Goal: Check status: Check status

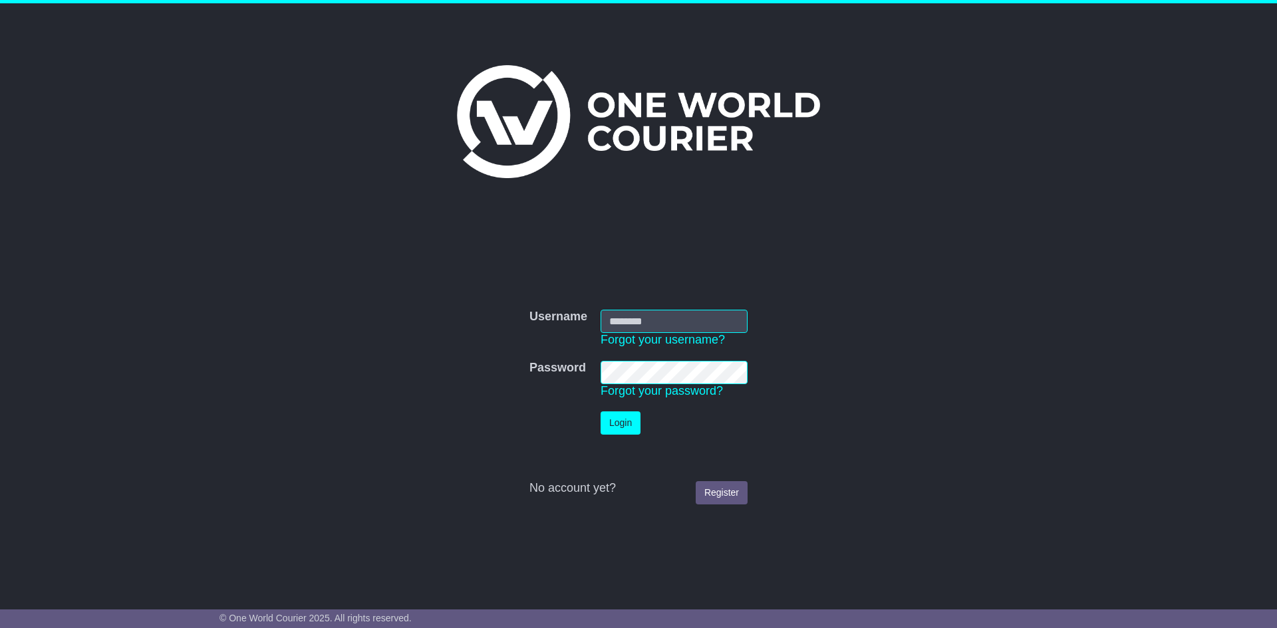
type input "**********"
click at [626, 420] on button "Login" at bounding box center [620, 423] width 40 height 23
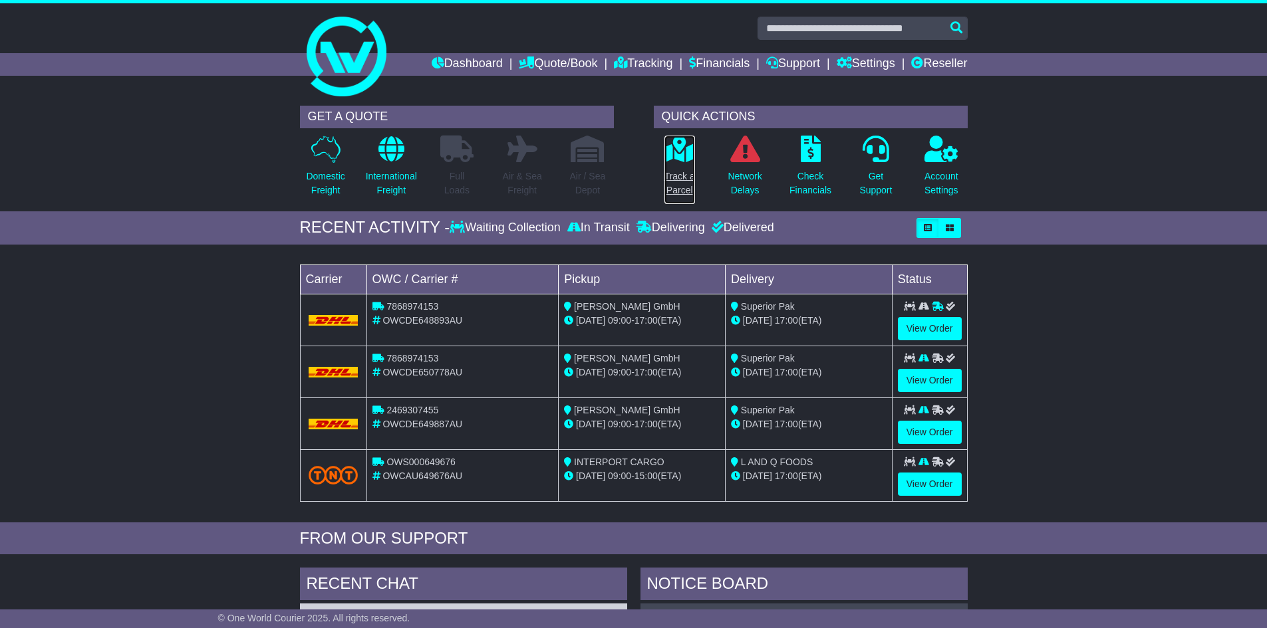
click at [681, 178] on p "Track a Parcel" at bounding box center [679, 184] width 31 height 28
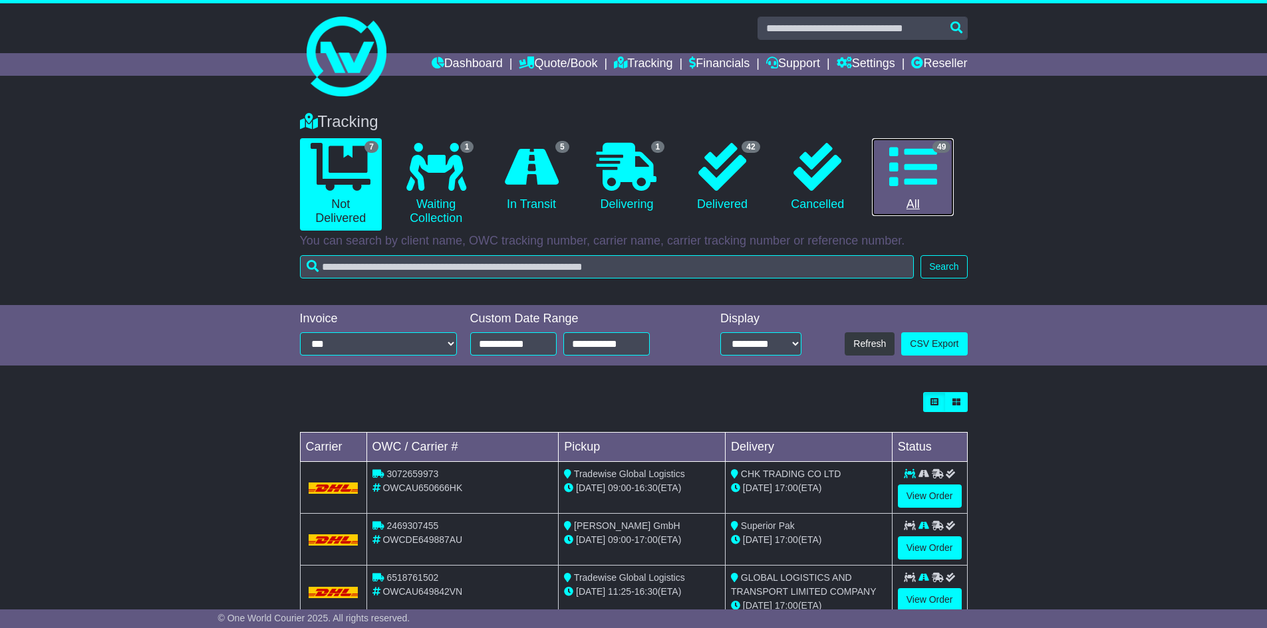
click at [923, 176] on icon at bounding box center [913, 167] width 48 height 48
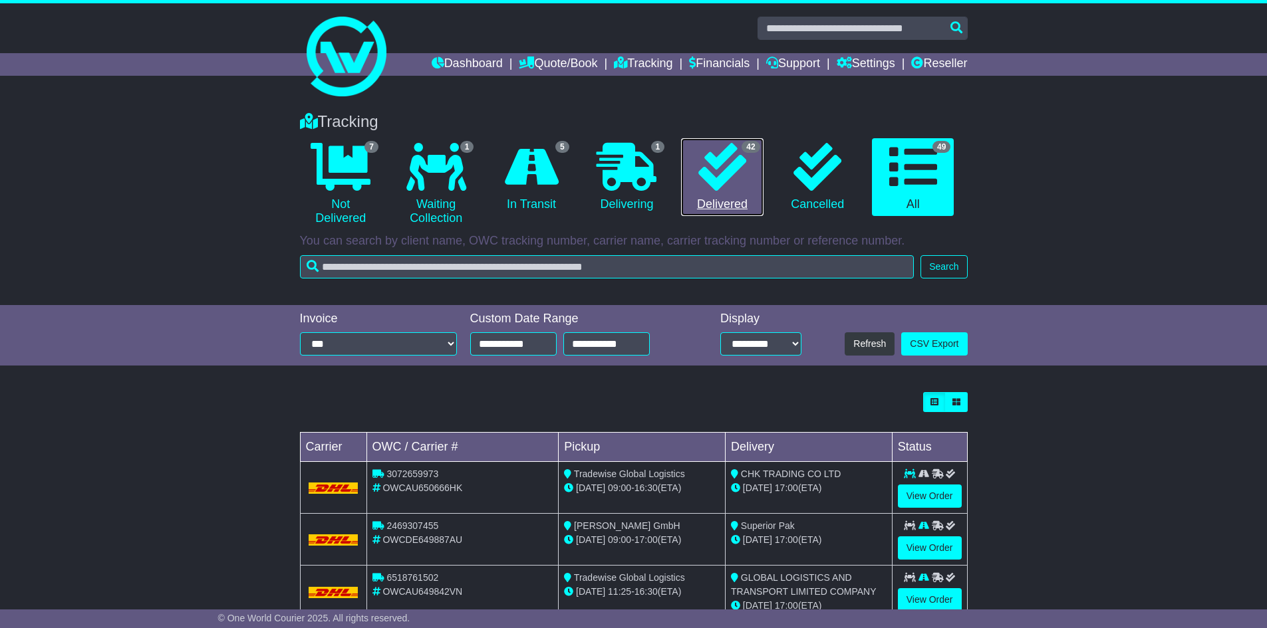
click at [718, 172] on icon at bounding box center [722, 167] width 48 height 48
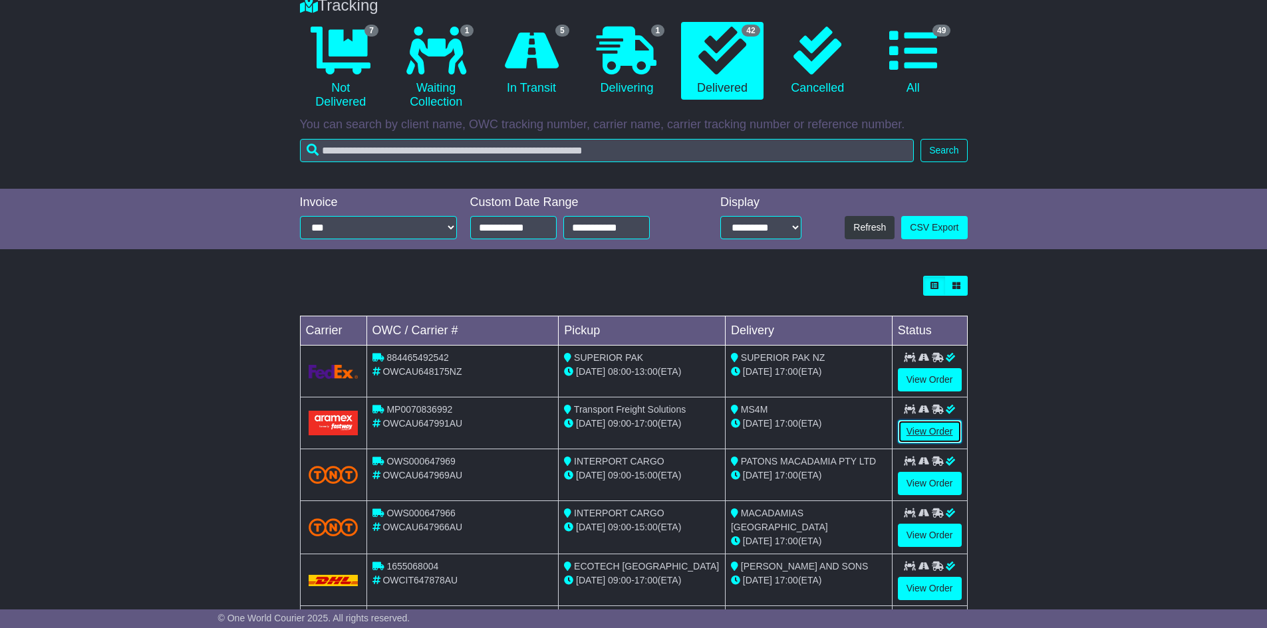
scroll to position [150, 0]
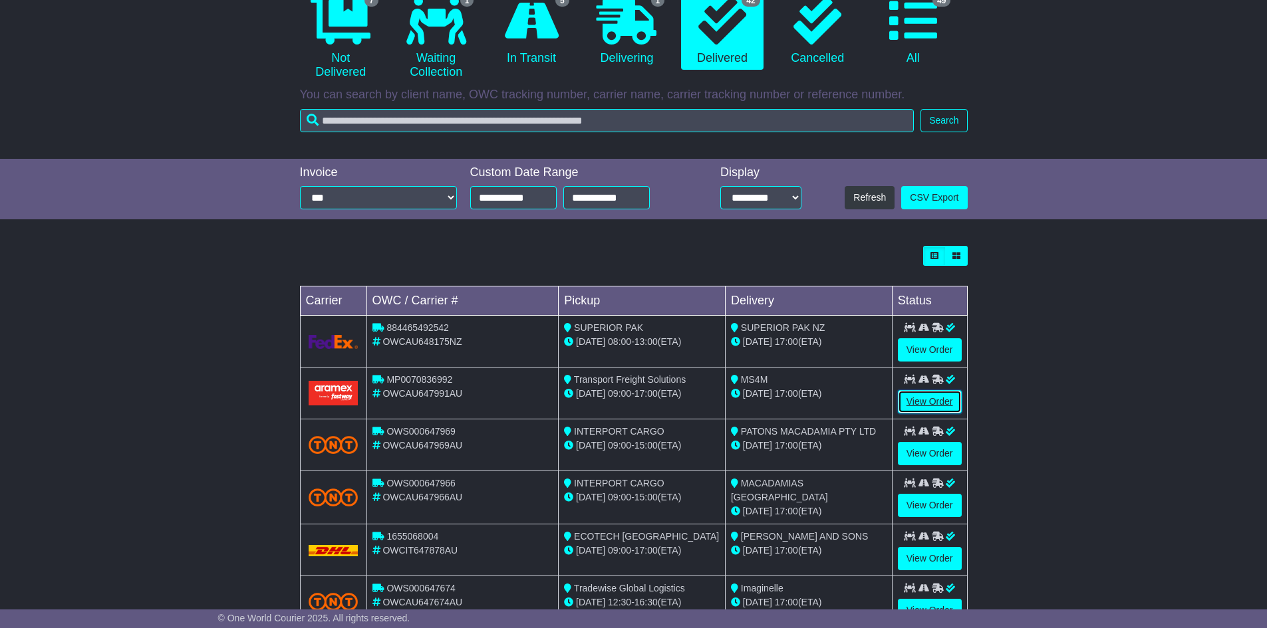
click at [909, 431] on tbody "884465492542 OWCAU648175NZ SUPERIOR PAK 19 Sep 08:00 - 13:00 (ETA) SUPERIOR PAK…" at bounding box center [633, 524] width 667 height 416
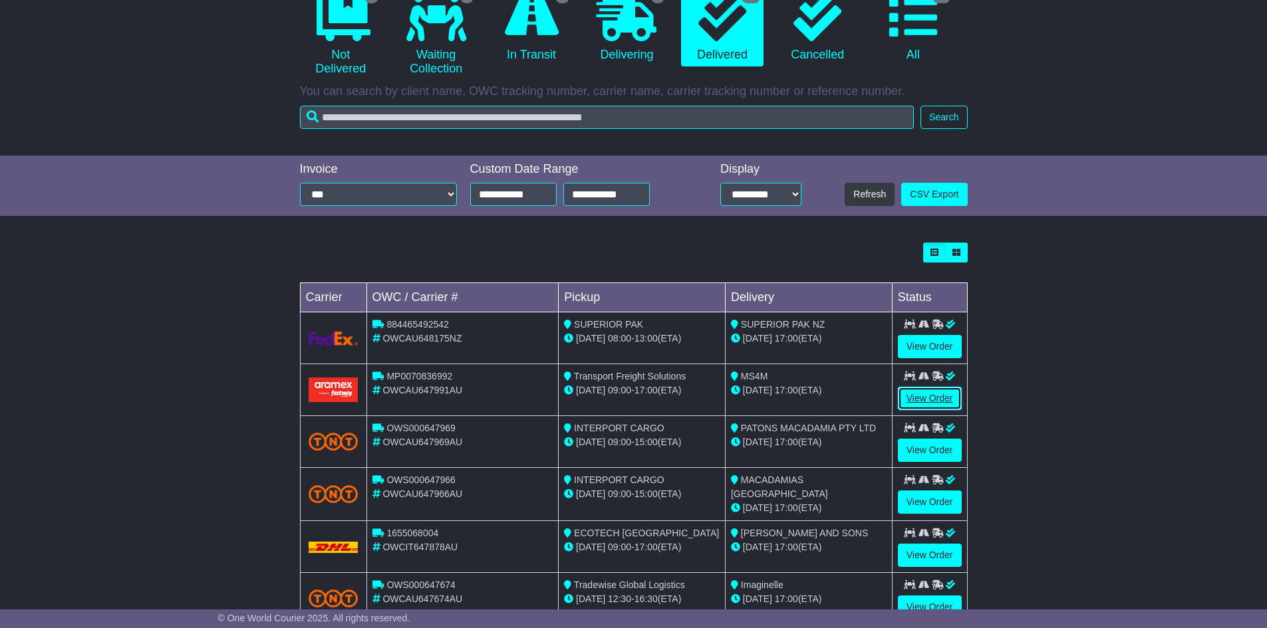
click at [920, 396] on link "View Order" at bounding box center [930, 398] width 64 height 23
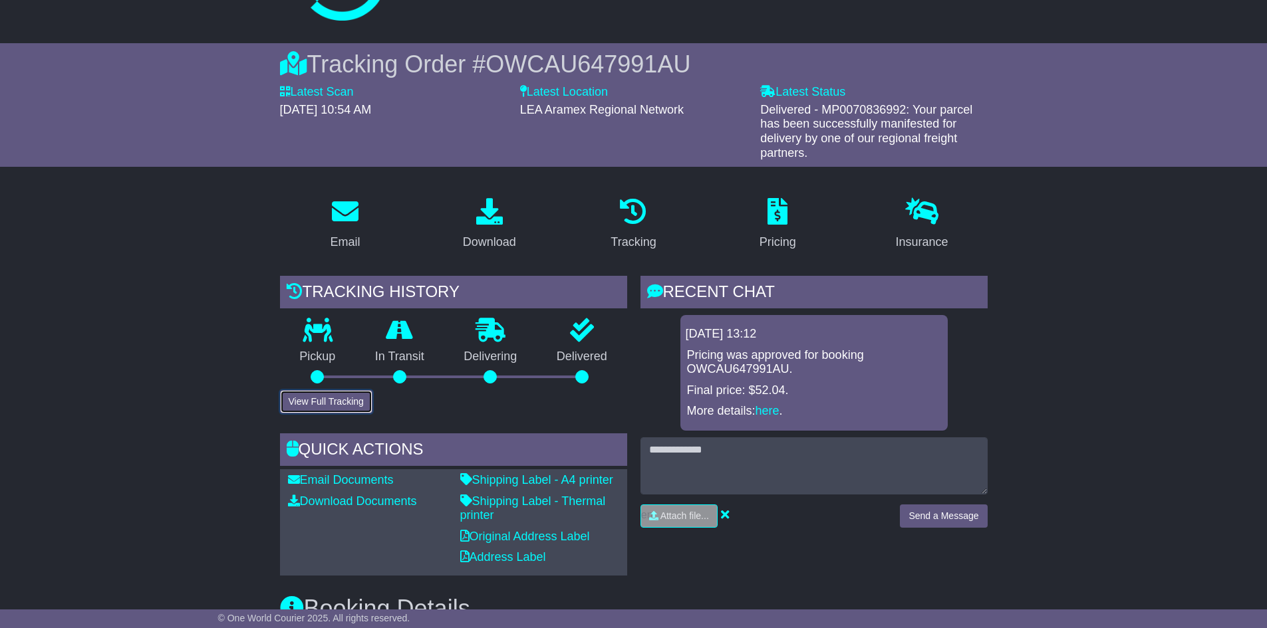
scroll to position [83, 0]
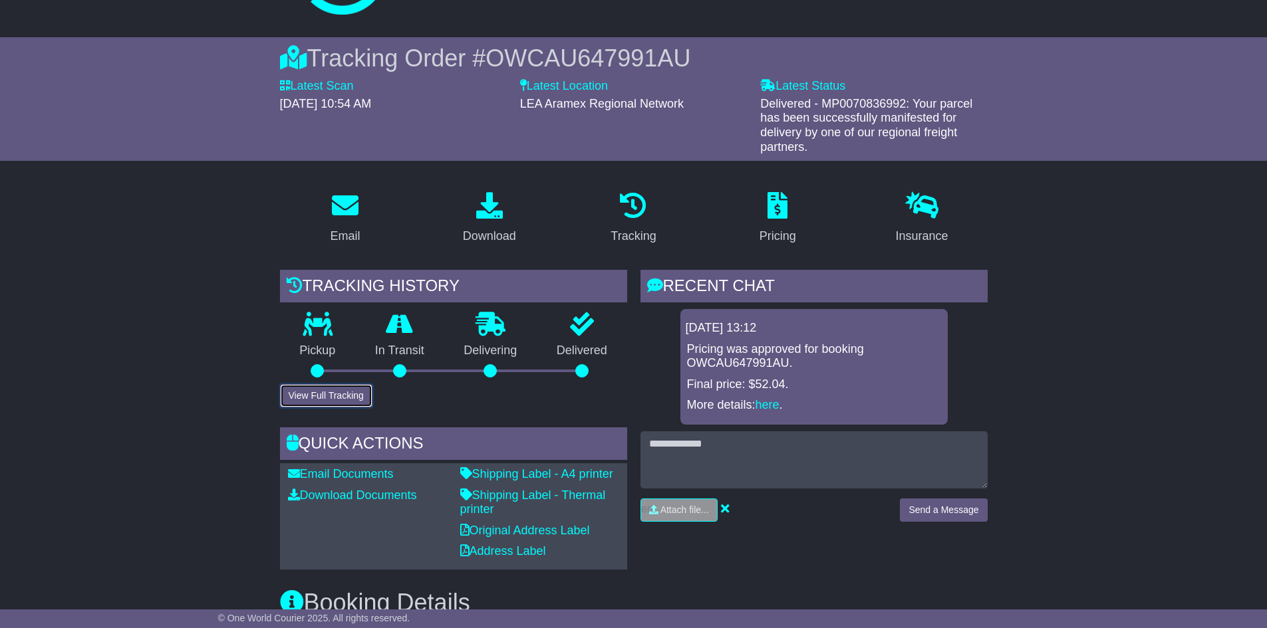
click at [328, 409] on div "Tracking history Pickup In Transit Problem Unknown Delivering Delivered View Fu…" at bounding box center [453, 420] width 360 height 300
click at [326, 392] on button "View Full Tracking" at bounding box center [326, 394] width 92 height 23
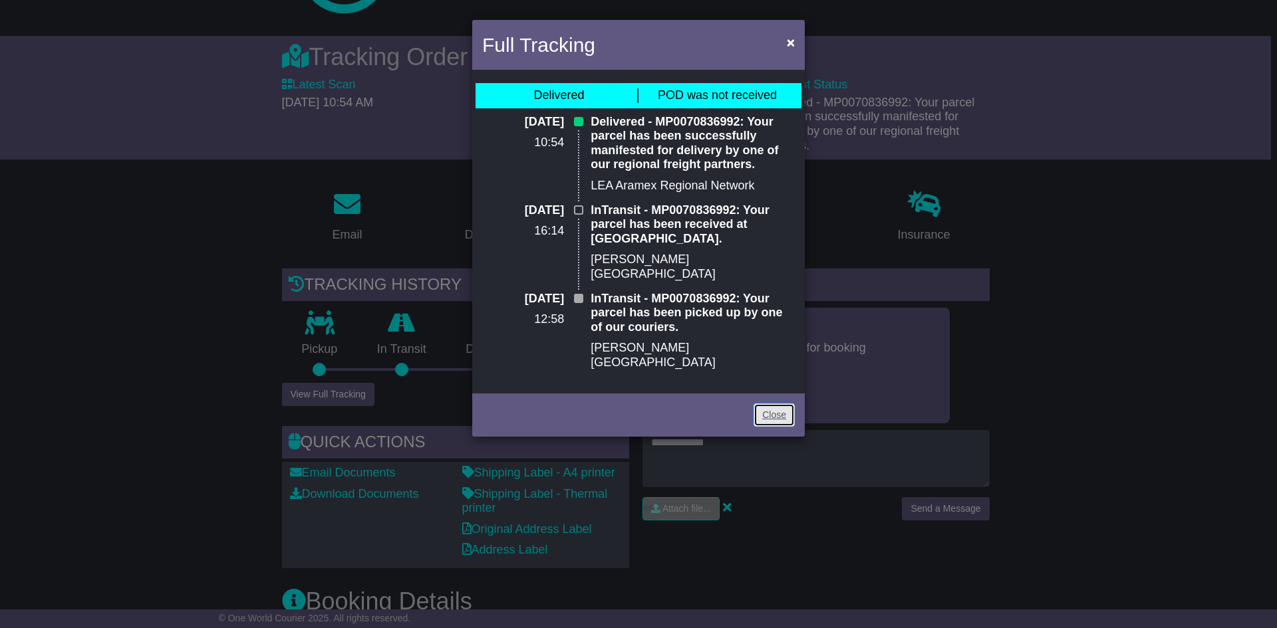
click at [774, 404] on link "Close" at bounding box center [773, 415] width 41 height 23
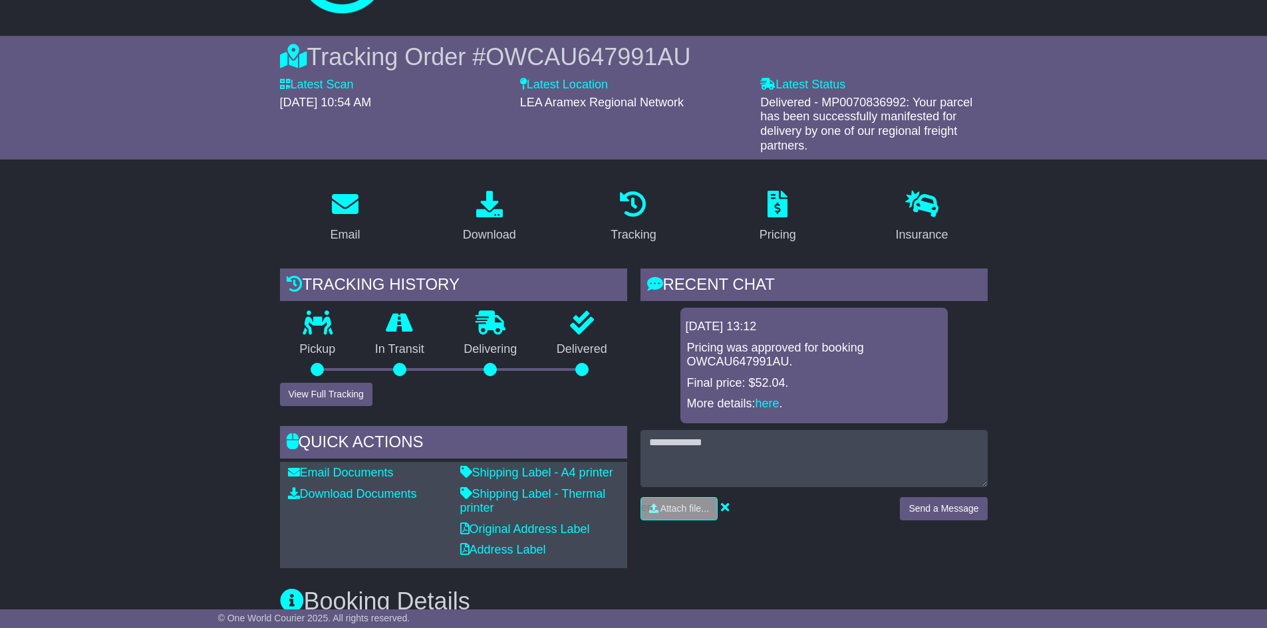
click at [835, 99] on span "Delivered - MP0070836992: Your parcel has been successfully manifested for deli…" at bounding box center [866, 124] width 212 height 57
copy span "MP0070836992"
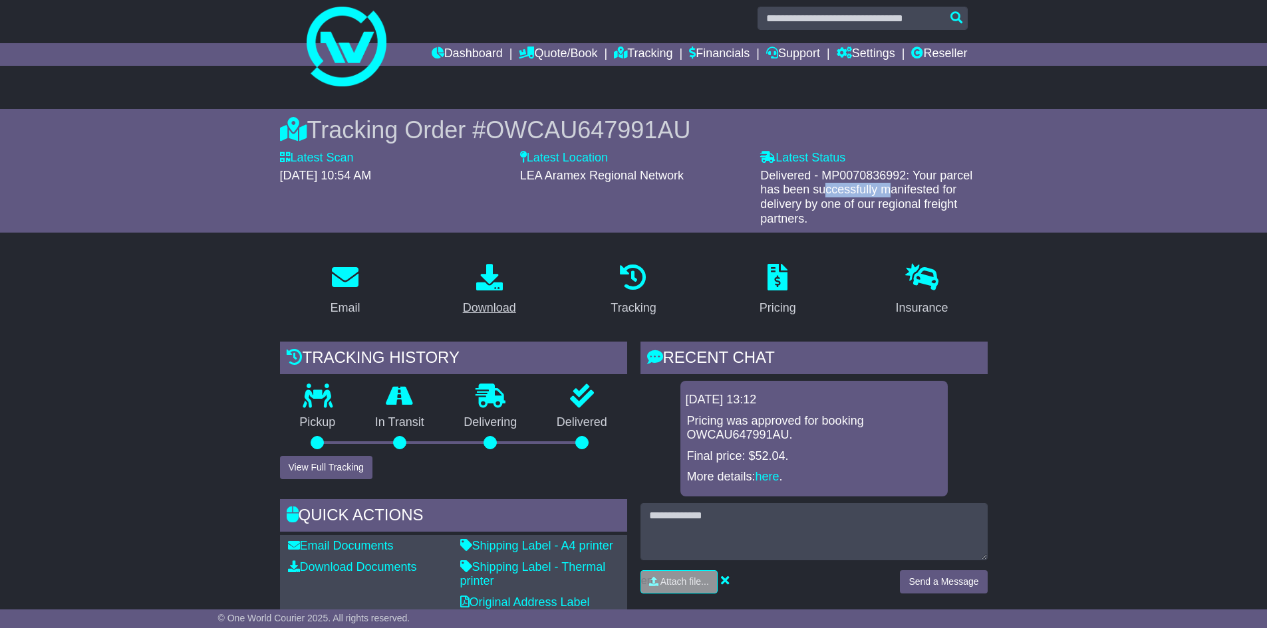
scroll to position [0, 0]
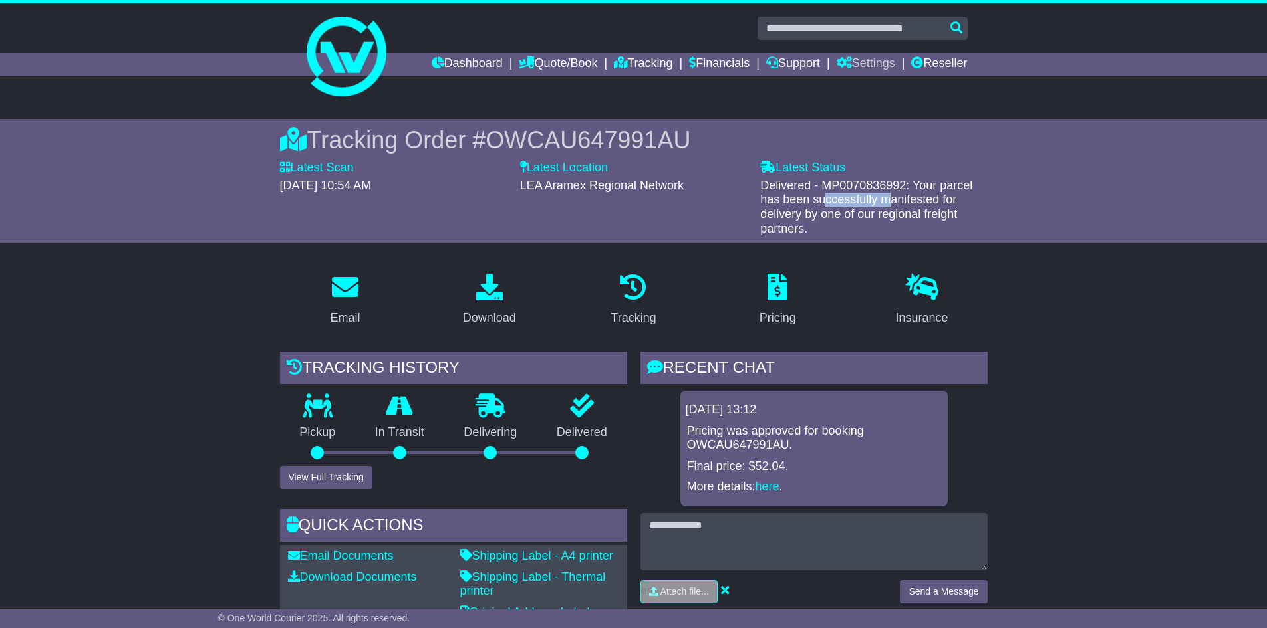
click at [871, 62] on link "Settings" at bounding box center [865, 64] width 59 height 23
click at [857, 87] on link "Settings" at bounding box center [889, 87] width 105 height 15
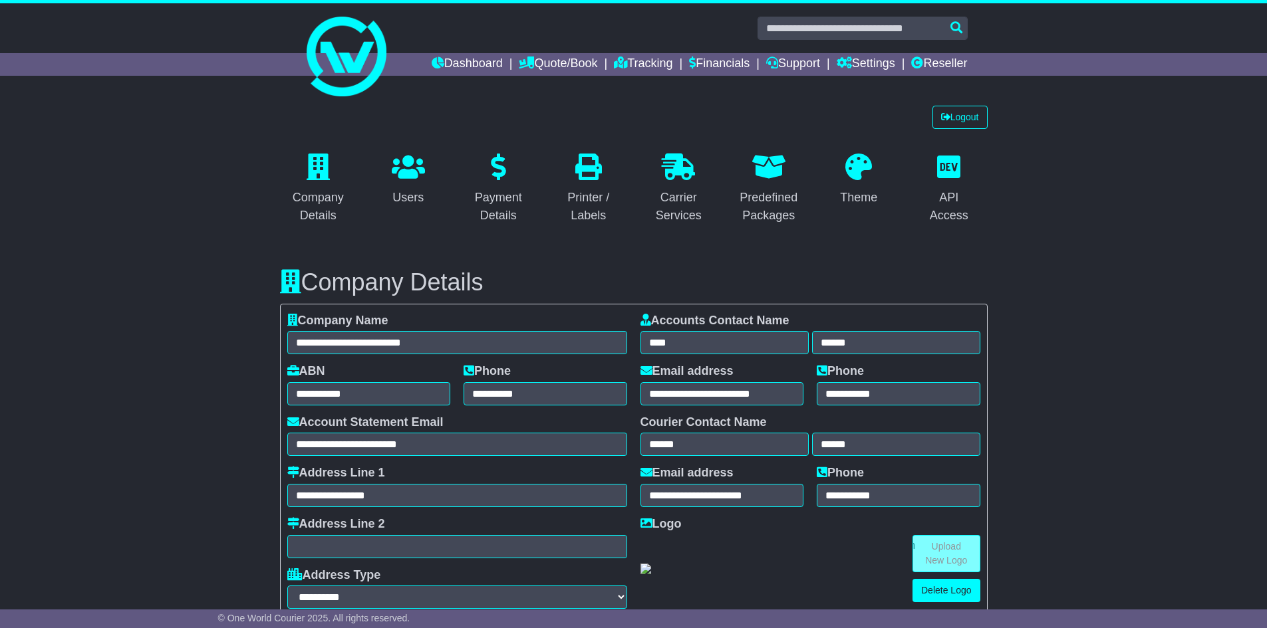
select select "**********"
select select "**"
click at [962, 116] on link "Logout" at bounding box center [959, 117] width 55 height 23
